Goal: Navigation & Orientation: Go to known website

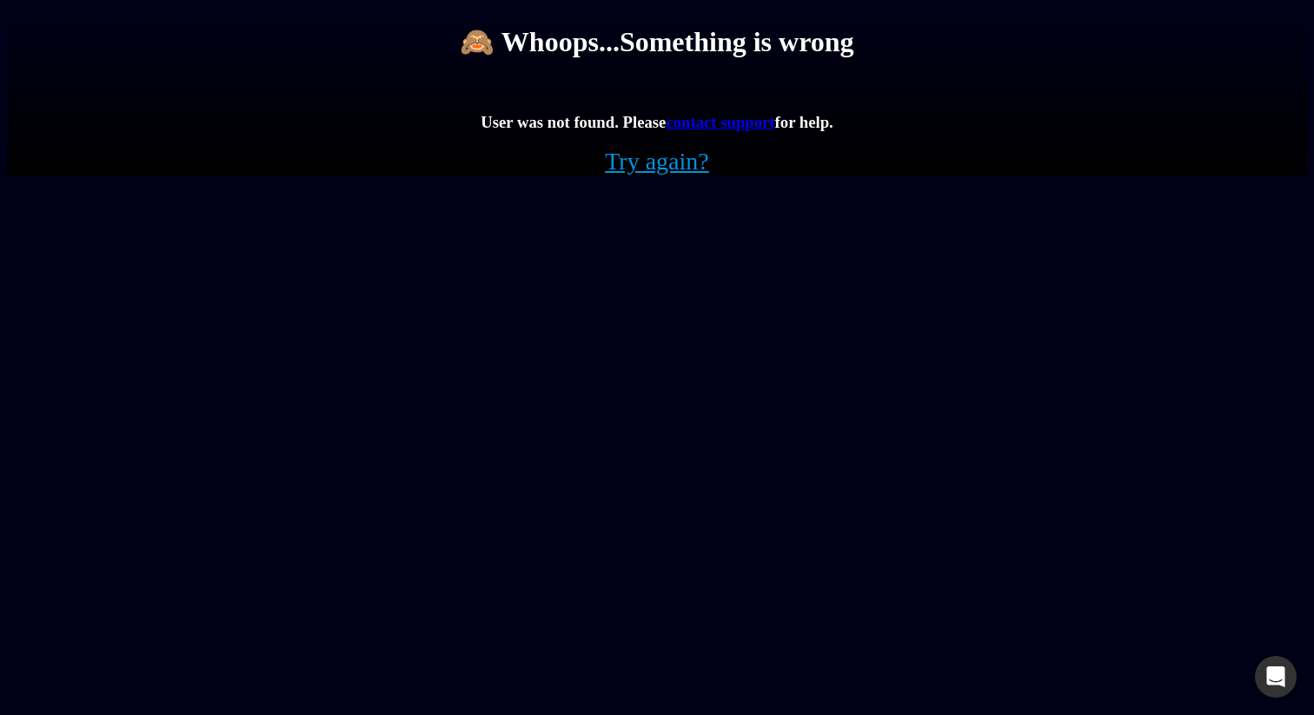
click at [690, 176] on link "Try again?" at bounding box center [657, 162] width 104 height 28
